Goal: Information Seeking & Learning: Learn about a topic

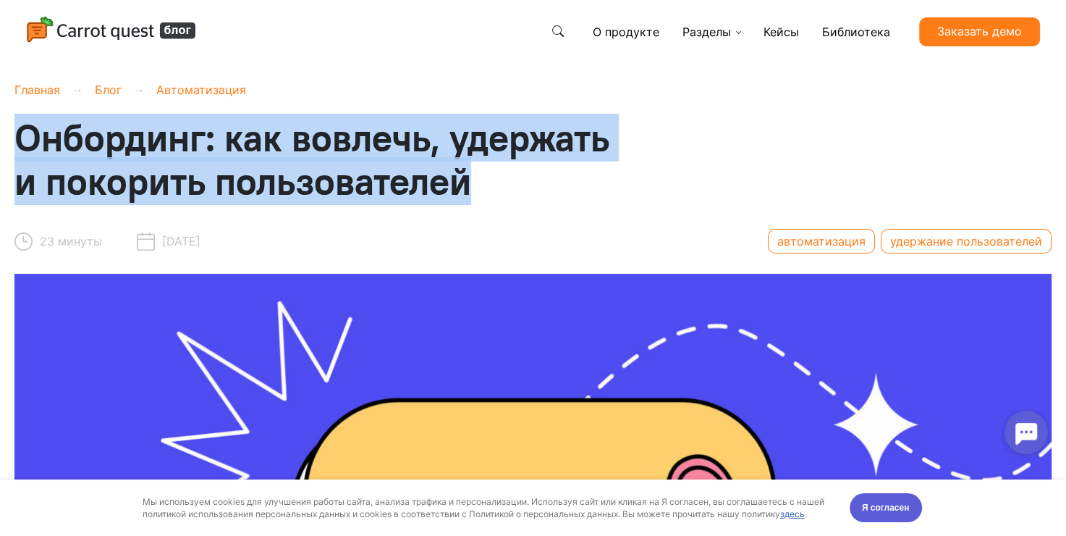
drag, startPoint x: 438, startPoint y: 177, endPoint x: 20, endPoint y: 122, distance: 421.4
click at [20, 122] on span "Онбординг: как вовлечь, удержать и покорить пользователей" at bounding box center [311, 159] width 595 height 91
copy span "Онбординг: как вовлечь, удержать и покорить пользователей"
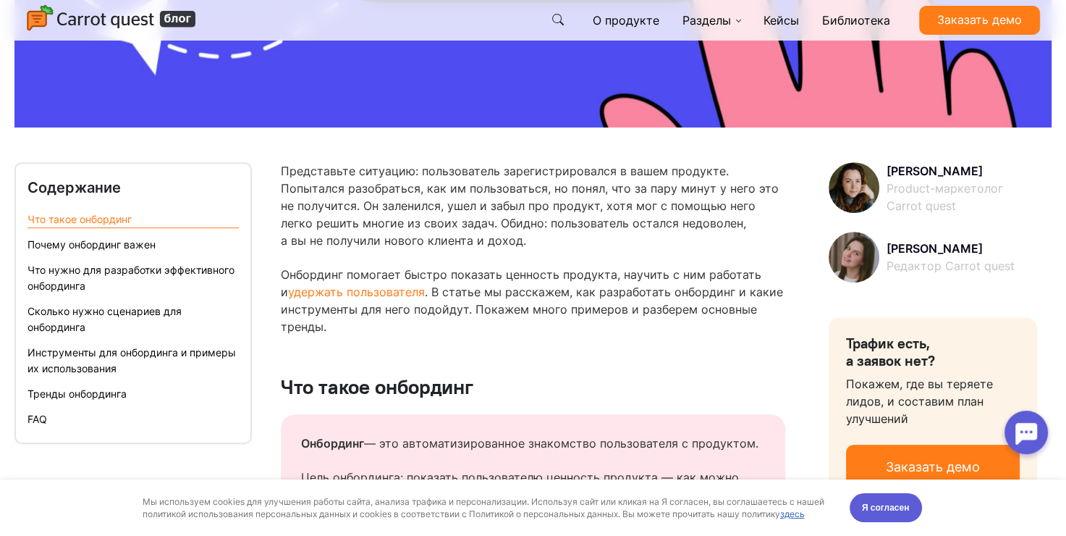
scroll to position [724, 0]
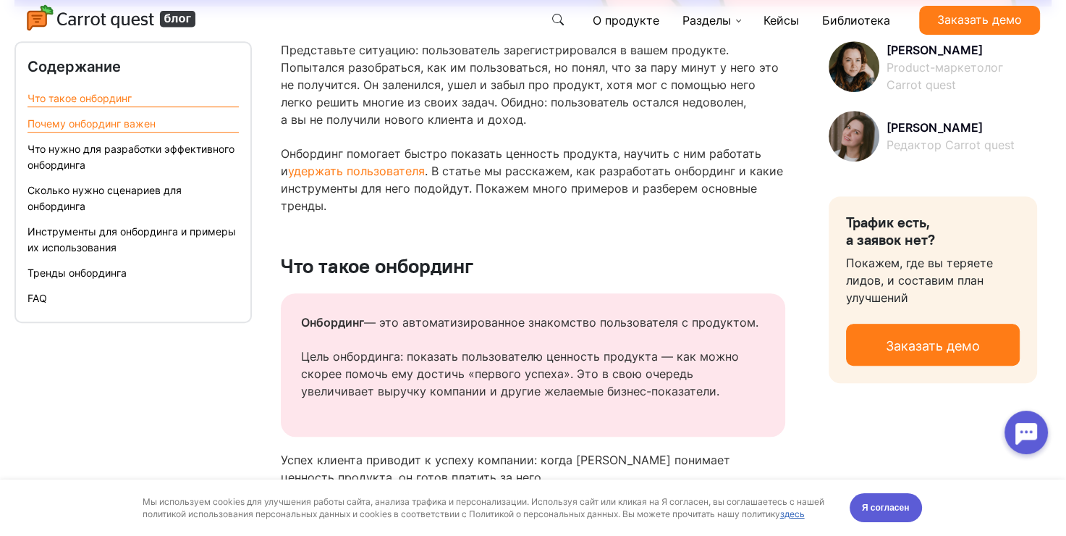
click at [110, 125] on link "Почему онбординг важен" at bounding box center [92, 123] width 128 height 12
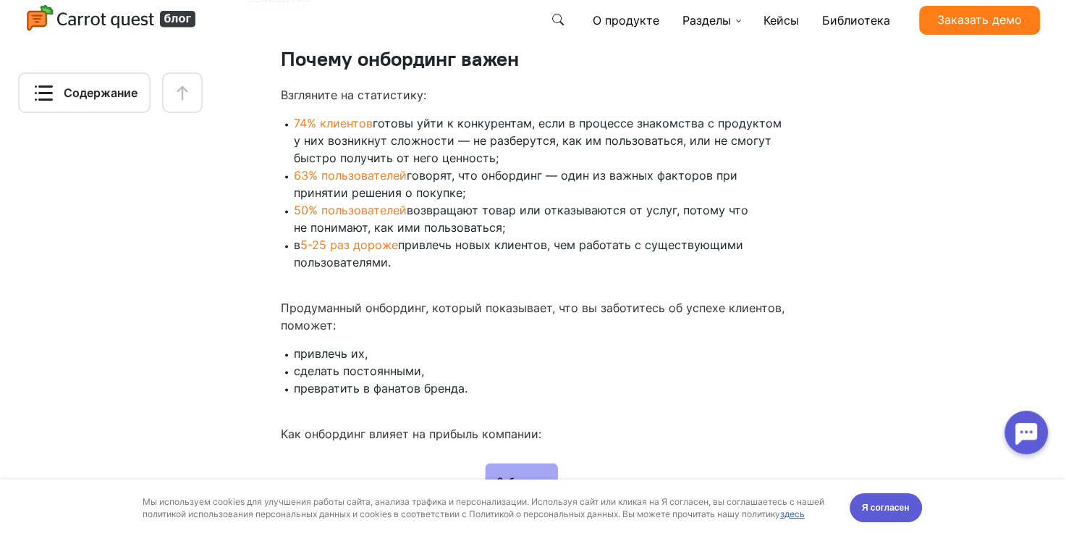
scroll to position [2120, 0]
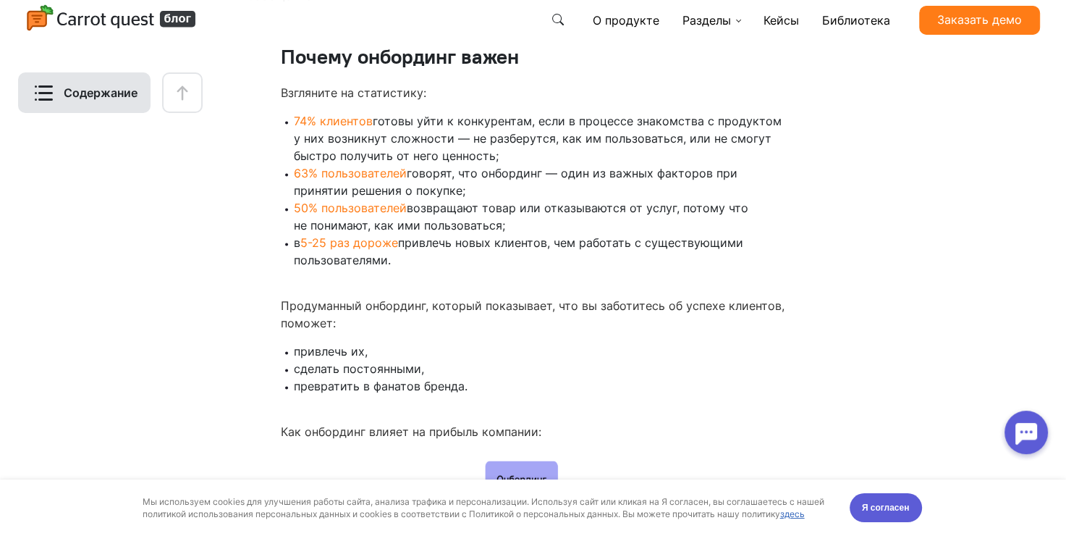
click at [110, 101] on div "Содержание" at bounding box center [84, 92] width 132 height 41
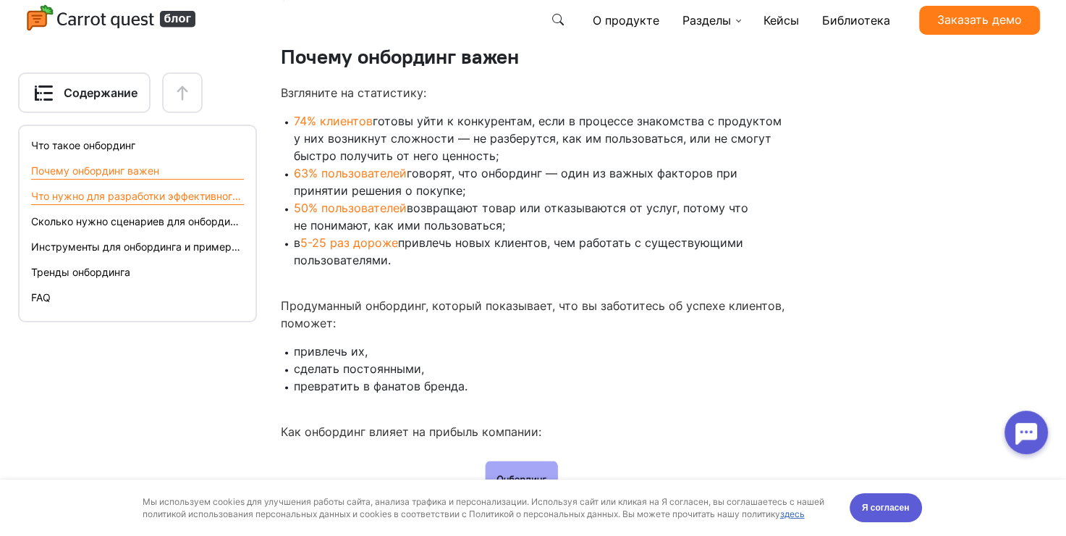
click at [106, 193] on link "Что нужно для разработки эффективного онбординга" at bounding box center [137, 196] width 213 height 16
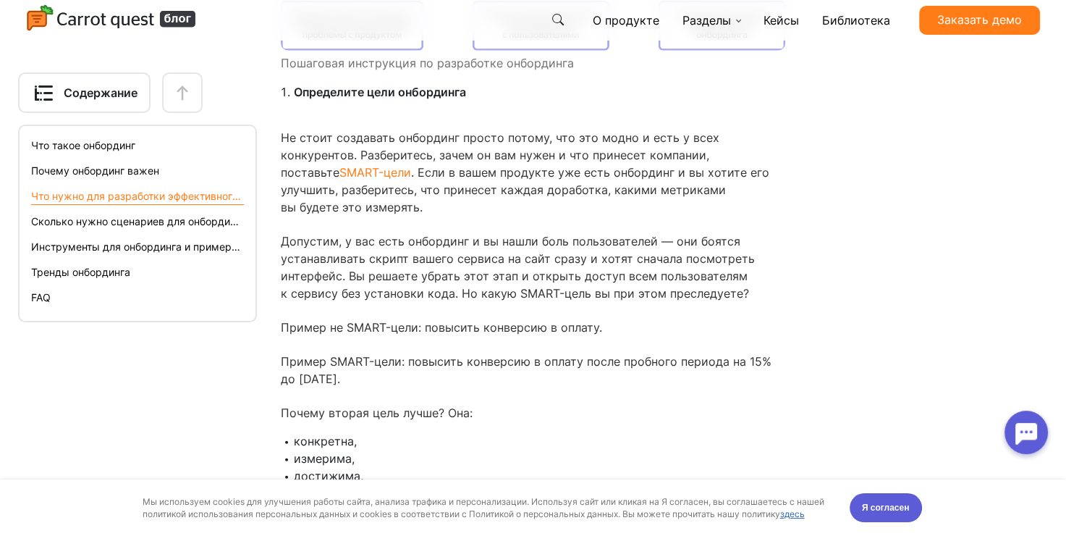
scroll to position [3478, 0]
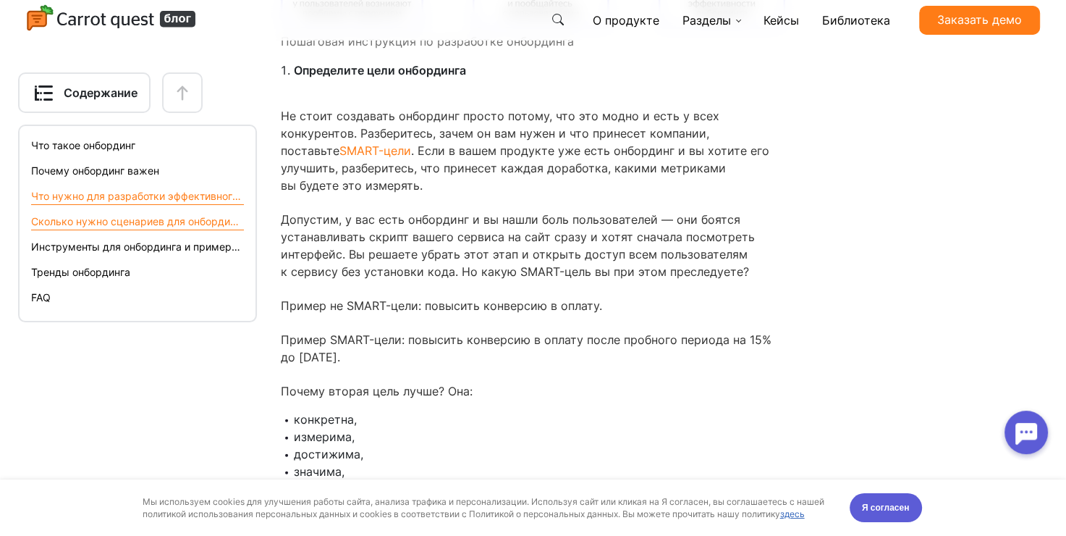
click at [91, 223] on link "Сколько нужно сценариев для онбординга" at bounding box center [137, 222] width 213 height 16
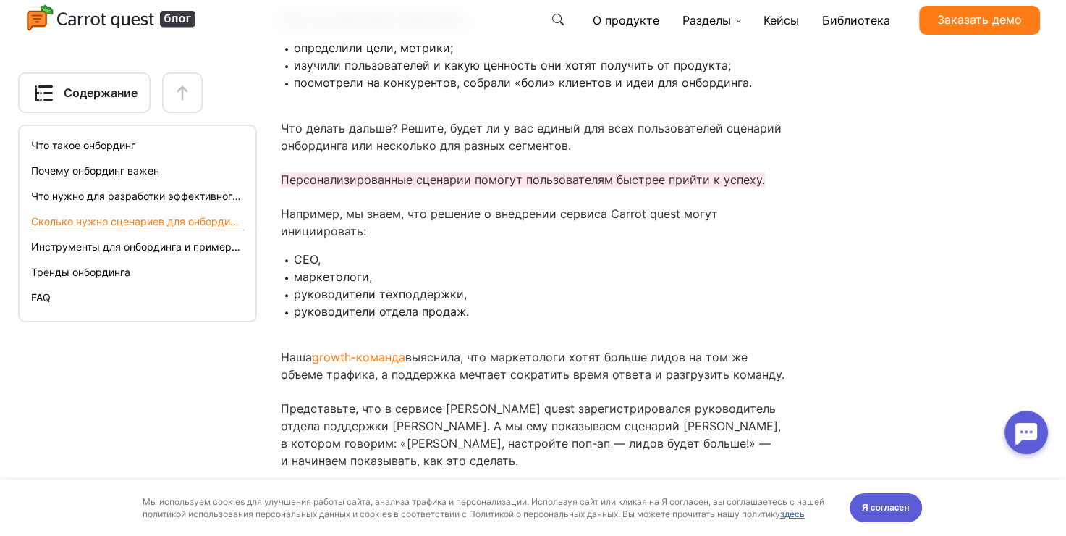
scroll to position [6519, 0]
